Goal: Obtain resource: Download file/media

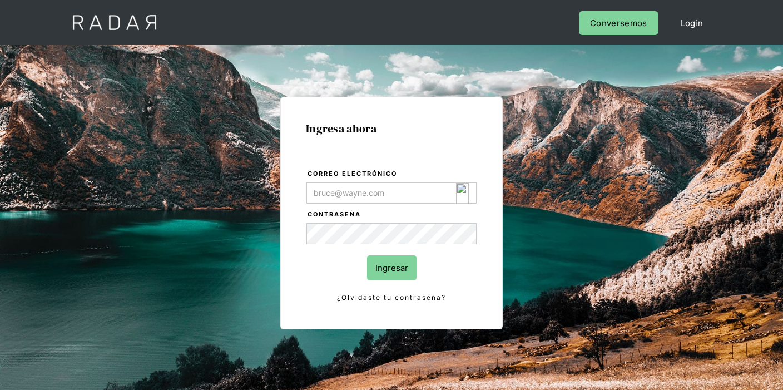
click at [463, 197] on img "Login Form" at bounding box center [462, 193] width 13 height 21
type input "[EMAIL_ADDRESS][DOMAIN_NAME]"
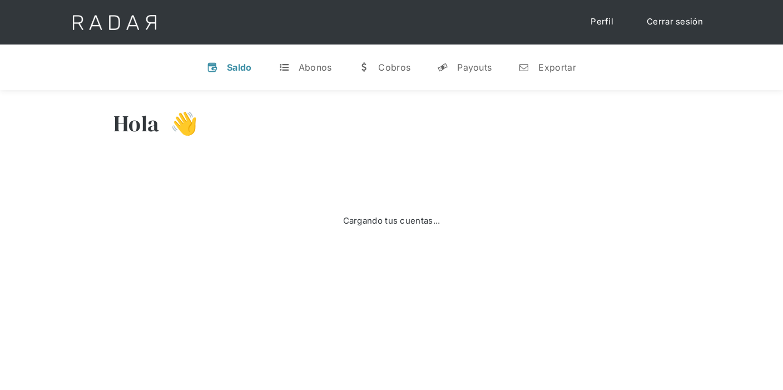
select select "8"
click at [536, 70] on link "n Exportar" at bounding box center [546, 67] width 75 height 29
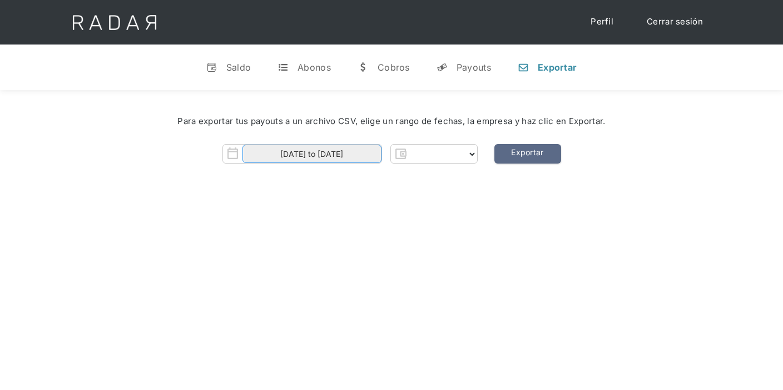
click at [346, 156] on input "01-09-2025 to 03-09-2025" at bounding box center [311, 154] width 139 height 18
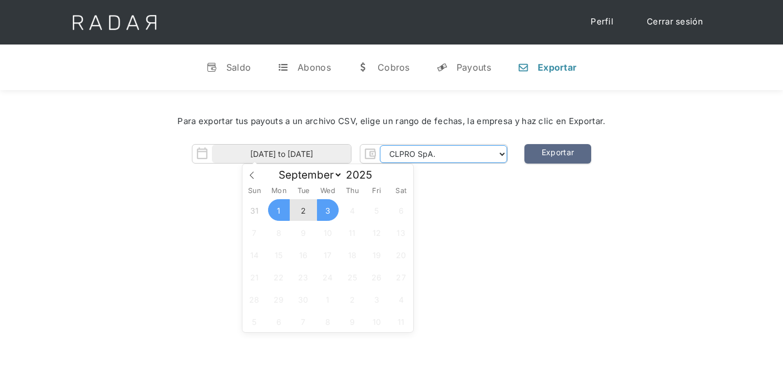
click at [420, 151] on select "CLPRO SpA. Coster SpA. Urigol SpA. Bysolutions SpA. Clmax SpA. Andes Payments S…" at bounding box center [443, 154] width 127 height 18
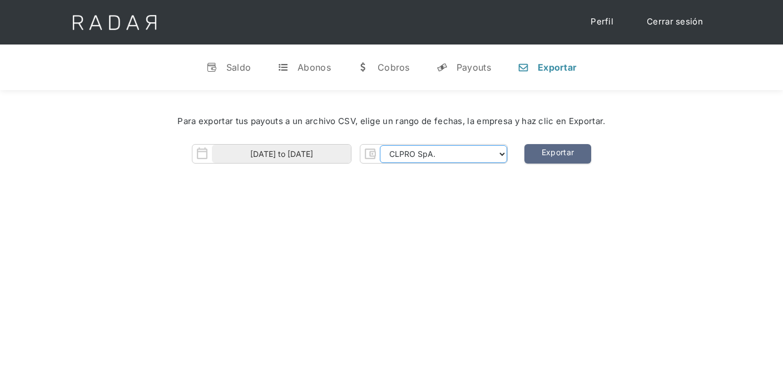
click at [427, 152] on select "CLPRO SpA. Coster SpA. Urigol SpA. Bysolutions SpA. Clmax SpA. Andes Payments S…" at bounding box center [443, 154] width 127 height 18
click at [381, 145] on select "CLPRO SpA. Coster SpA. Urigol SpA. Bysolutions SpA. Clmax SpA. Andes Payments S…" at bounding box center [443, 154] width 127 height 18
click at [561, 148] on link "Exportar" at bounding box center [557, 153] width 67 height 19
click at [434, 152] on select "CLPRO SpA. Coster SpA. Urigol SpA. Bysolutions SpA. Clmax SpA. Andes Payments S…" at bounding box center [443, 154] width 127 height 18
select select "coster-rt"
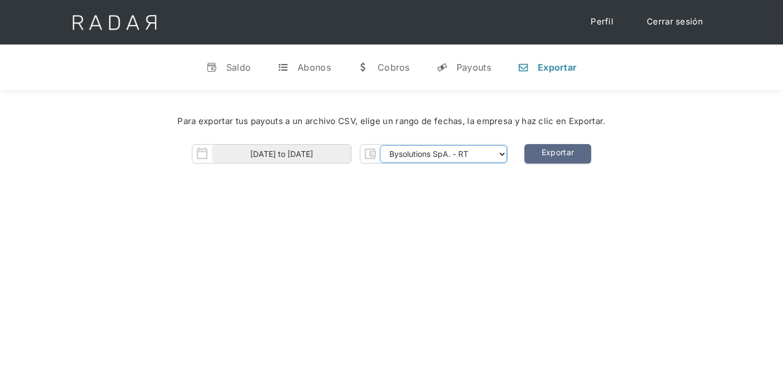
click at [381, 145] on select "CLPRO SpA. Coster SpA. Urigol SpA. Bysolutions SpA. Clmax SpA. Andes Payments S…" at bounding box center [443, 154] width 127 height 18
click at [558, 149] on link "Exportar" at bounding box center [557, 153] width 67 height 19
